Goal: Task Accomplishment & Management: Complete application form

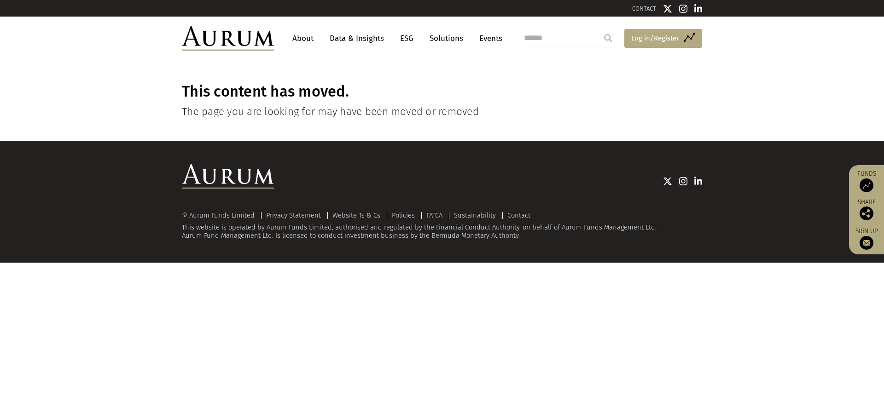
click at [652, 36] on span "Log in/Register" at bounding box center [655, 38] width 48 height 11
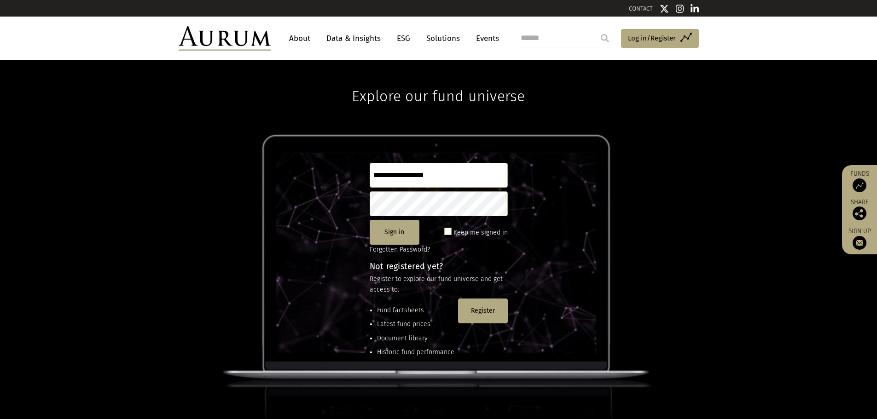
type input "**********"
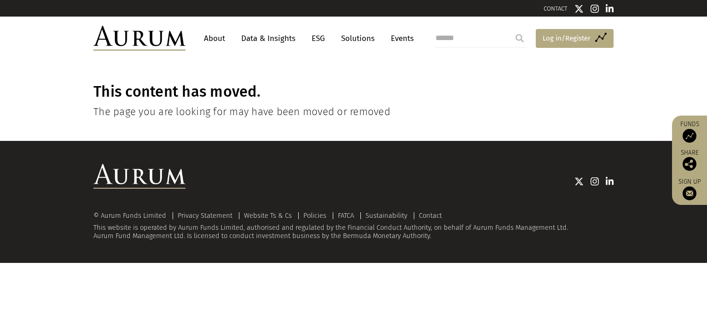
click at [554, 38] on span "Log in/Register" at bounding box center [567, 38] width 48 height 11
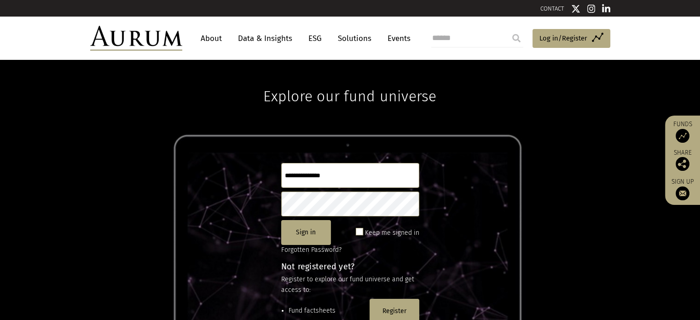
click at [381, 177] on input "text" at bounding box center [350, 175] width 138 height 25
type input "**********"
click at [305, 230] on button "Sign in" at bounding box center [306, 232] width 50 height 25
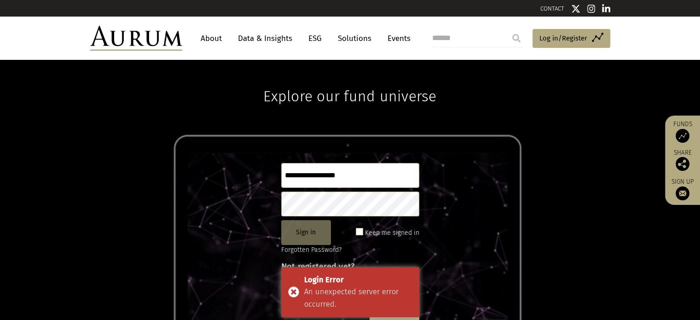
click at [305, 230] on button "Sign in" at bounding box center [306, 232] width 50 height 25
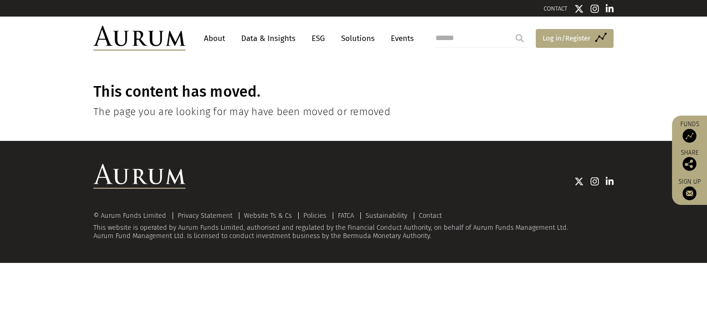
click at [587, 40] on span "Log in/Register" at bounding box center [567, 38] width 48 height 11
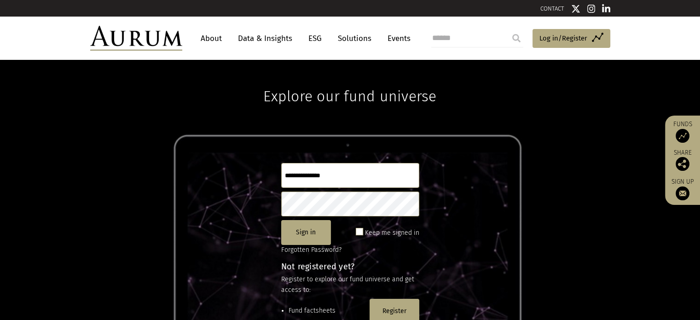
click at [364, 180] on input "text" at bounding box center [350, 175] width 138 height 25
type input "**********"
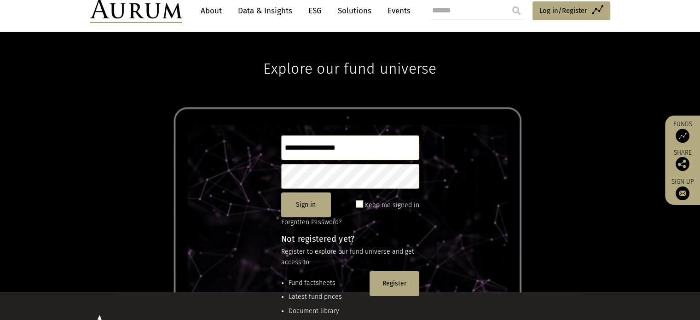
scroll to position [122, 0]
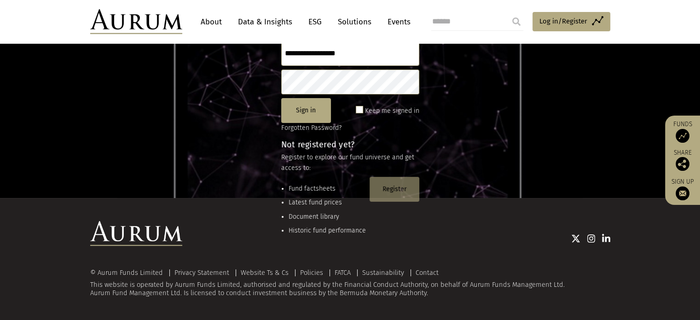
click at [398, 192] on button "Register" at bounding box center [395, 189] width 50 height 25
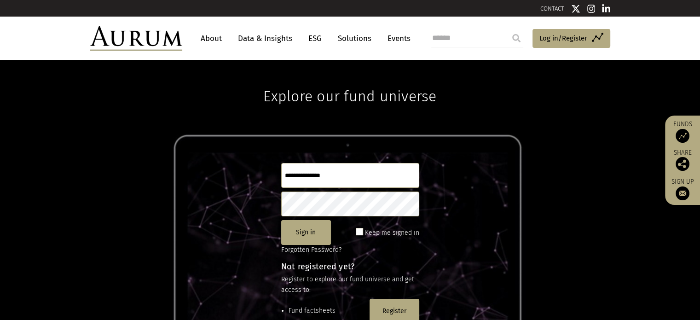
click at [318, 168] on input "text" at bounding box center [350, 175] width 138 height 25
type input "**********"
click at [309, 230] on button "Sign in" at bounding box center [306, 232] width 50 height 25
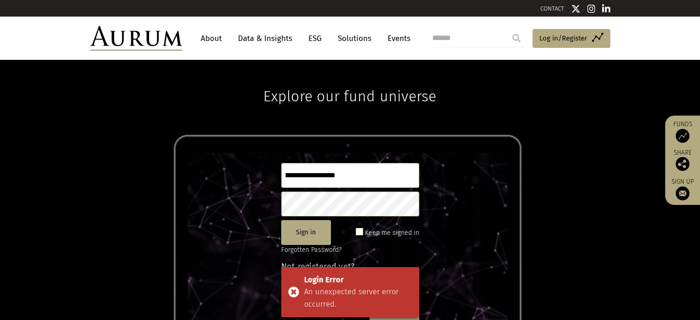
drag, startPoint x: 299, startPoint y: 278, endPoint x: 374, endPoint y: 303, distance: 78.6
click at [374, 303] on div "Login Error An unexpected server error occurred." at bounding box center [350, 292] width 138 height 50
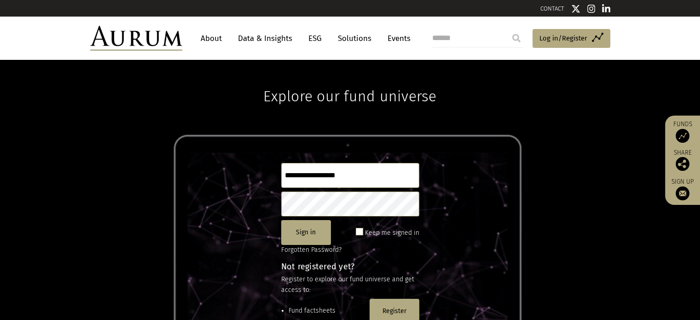
drag, startPoint x: 337, startPoint y: 288, endPoint x: 324, endPoint y: 278, distance: 16.5
click at [324, 278] on p "Register to explore our fund universe and get access to:" at bounding box center [350, 284] width 138 height 21
click at [321, 235] on button "Sign in" at bounding box center [306, 232] width 50 height 25
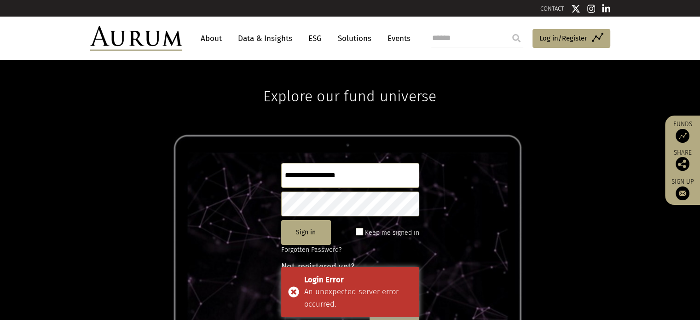
drag, startPoint x: 289, startPoint y: 269, endPoint x: 294, endPoint y: 266, distance: 5.1
click at [294, 266] on body "CONTACT About Data & Insights ESG Solutions Events Access Funds Log in/Register…" at bounding box center [350, 221] width 700 height 442
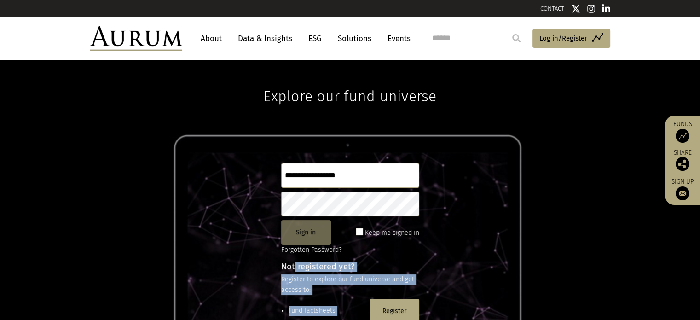
click at [305, 238] on button "Sign in" at bounding box center [306, 232] width 50 height 25
click at [307, 229] on button "Sign in" at bounding box center [306, 232] width 50 height 25
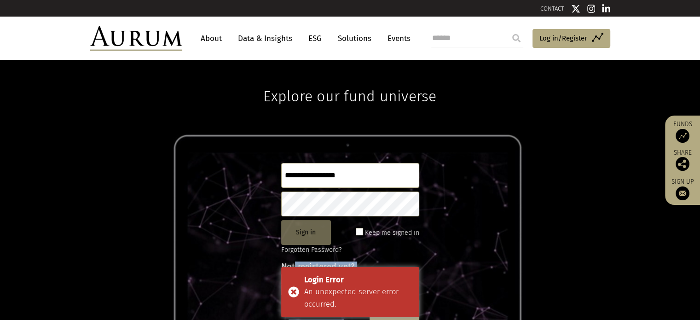
scroll to position [92, 0]
